Goal: Task Accomplishment & Management: Use online tool/utility

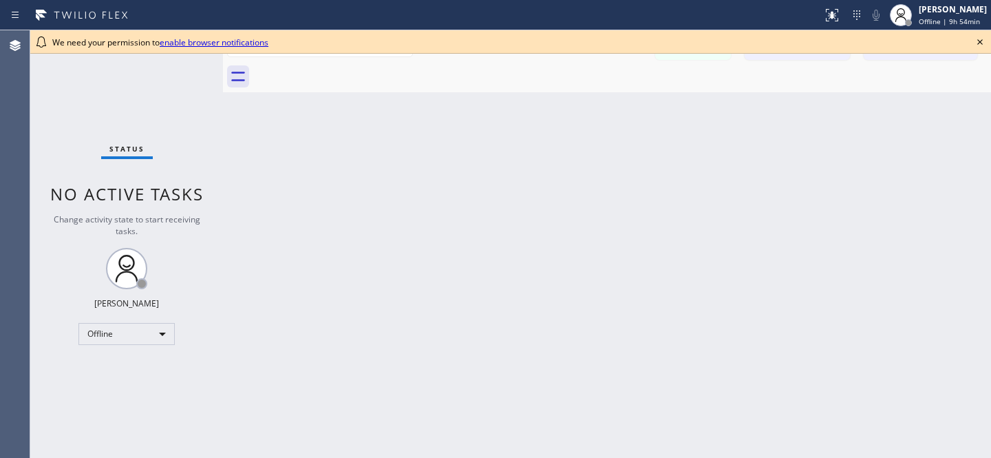
click at [982, 45] on icon at bounding box center [980, 42] width 17 height 17
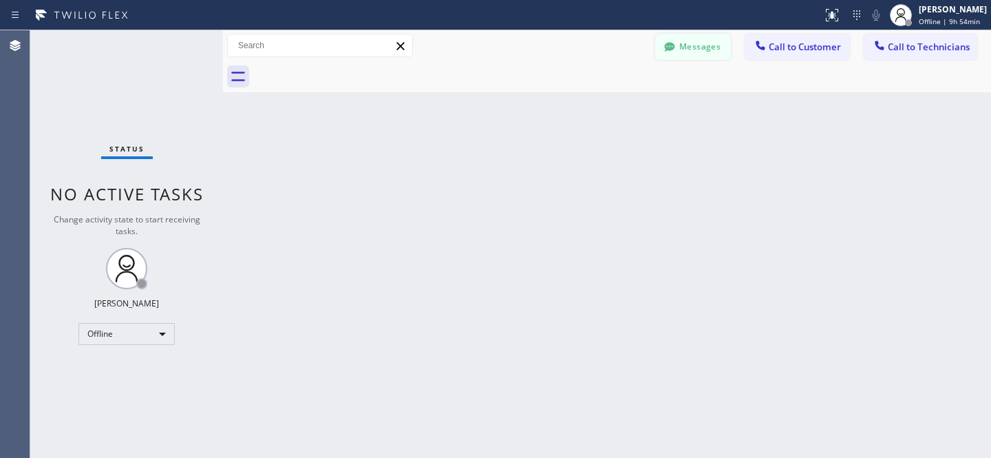
click at [693, 44] on button "Messages" at bounding box center [693, 47] width 76 height 26
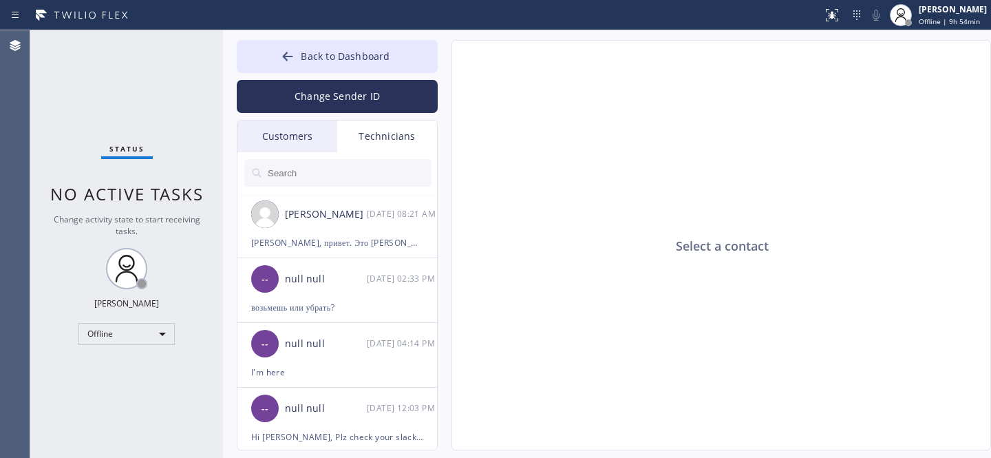
click at [281, 136] on div "Customers" at bounding box center [288, 136] width 100 height 32
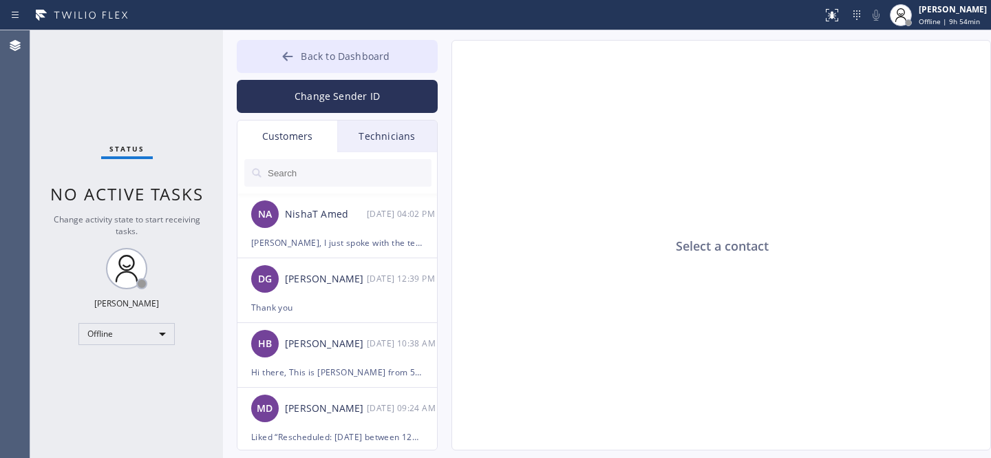
click at [306, 59] on span "Back to Dashboard" at bounding box center [345, 56] width 89 height 13
